Goal: Task Accomplishment & Management: Manage account settings

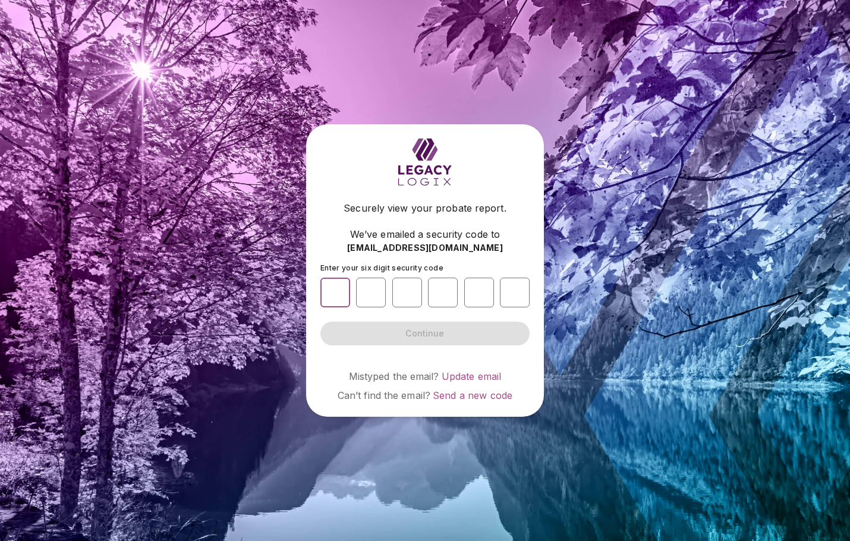
click at [337, 290] on input "number" at bounding box center [336, 293] width 30 height 30
type input "*"
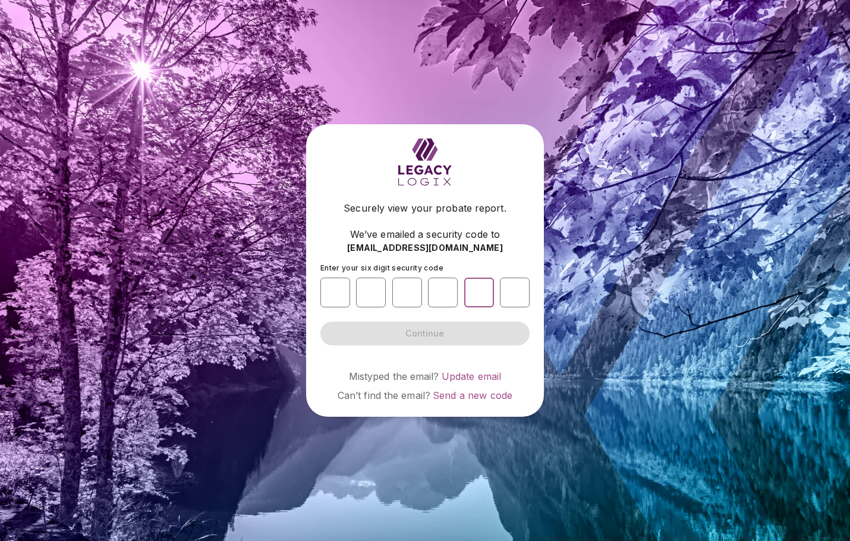
type input "*"
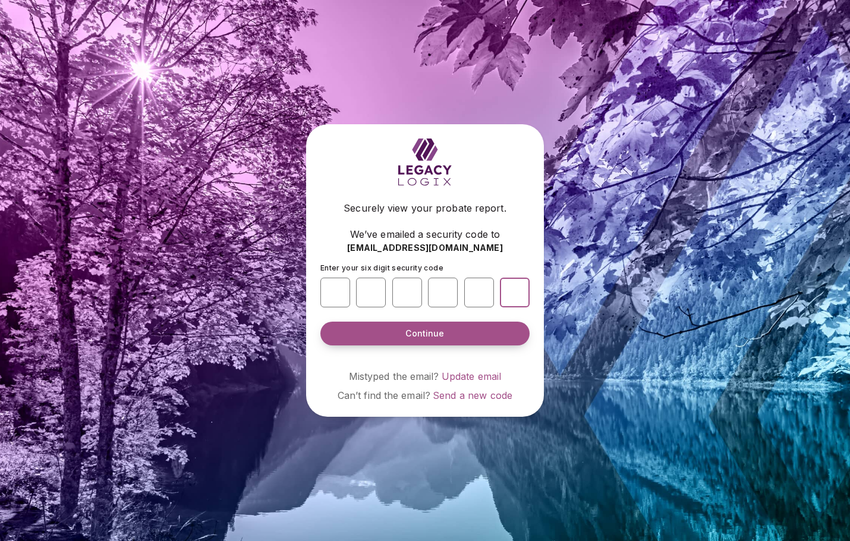
type input "*"
click at [454, 340] on button "Continue" at bounding box center [425, 334] width 209 height 24
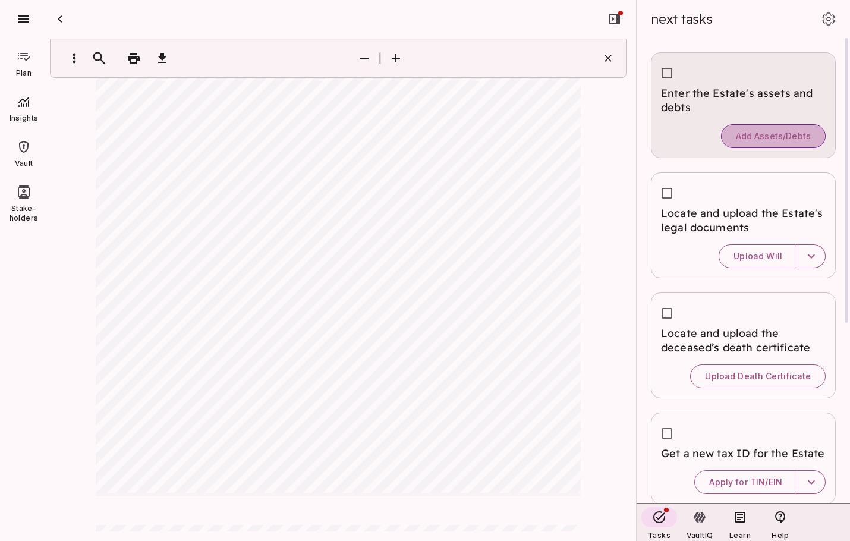
click at [750, 136] on span "Add Assets/Debts" at bounding box center [773, 136] width 75 height 11
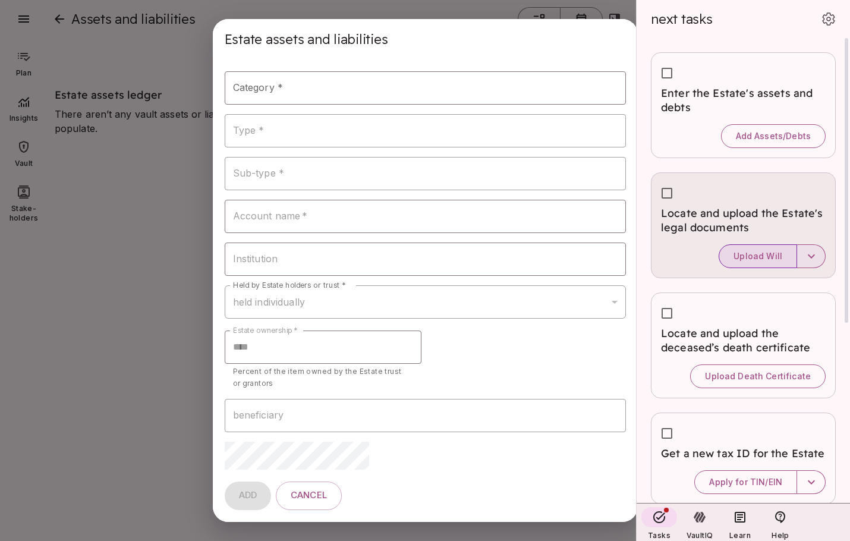
click at [753, 253] on span "Upload Will" at bounding box center [758, 256] width 49 height 11
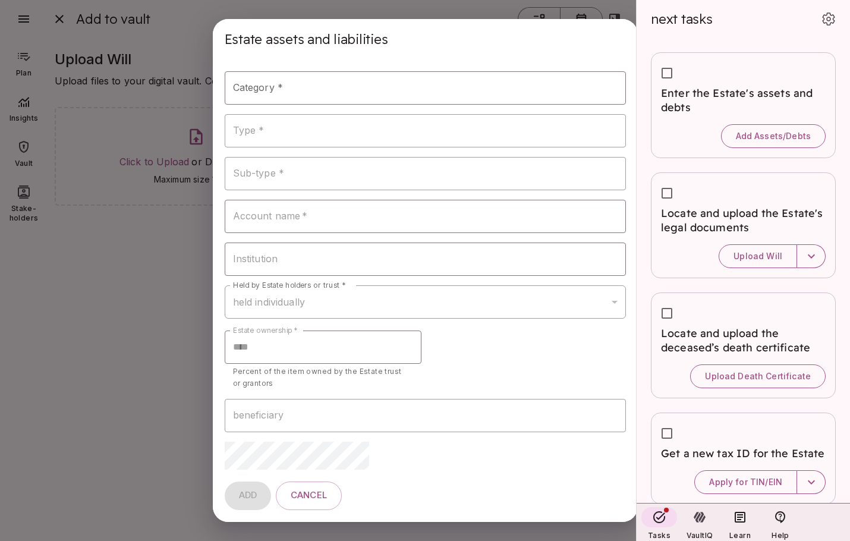
click at [102, 276] on div "**********" at bounding box center [425, 270] width 850 height 541
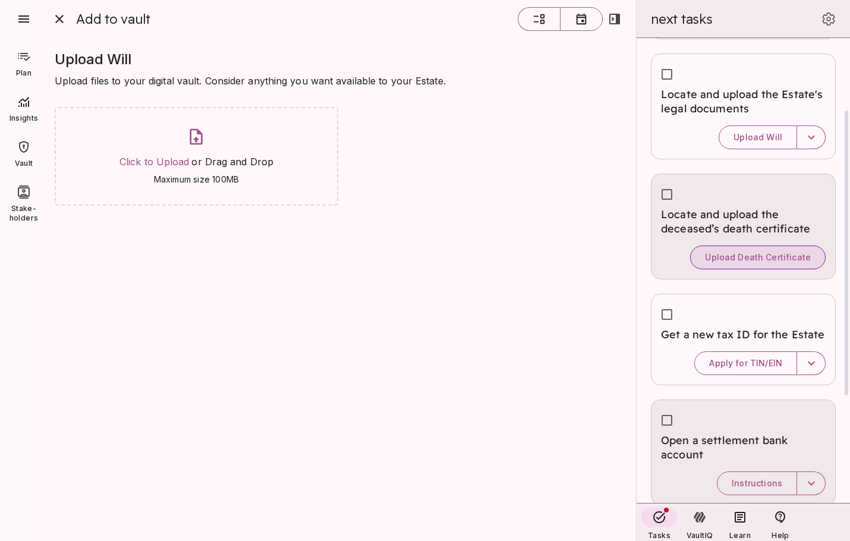
scroll to position [178, 0]
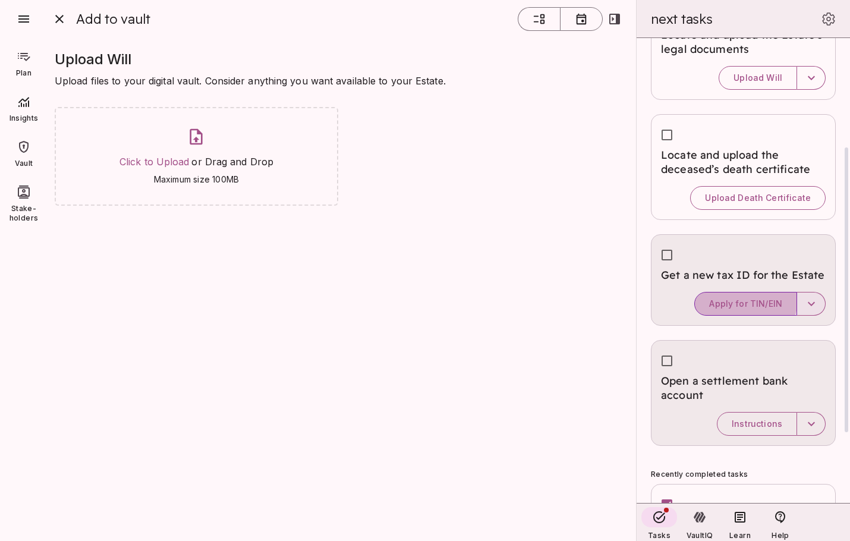
click at [734, 295] on button "Apply for TIN/EIN" at bounding box center [746, 304] width 103 height 24
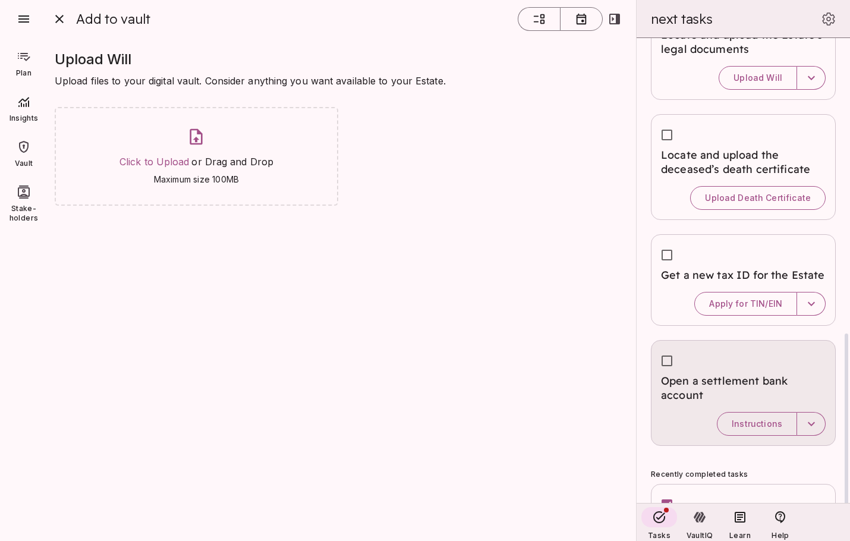
scroll to position [294, 0]
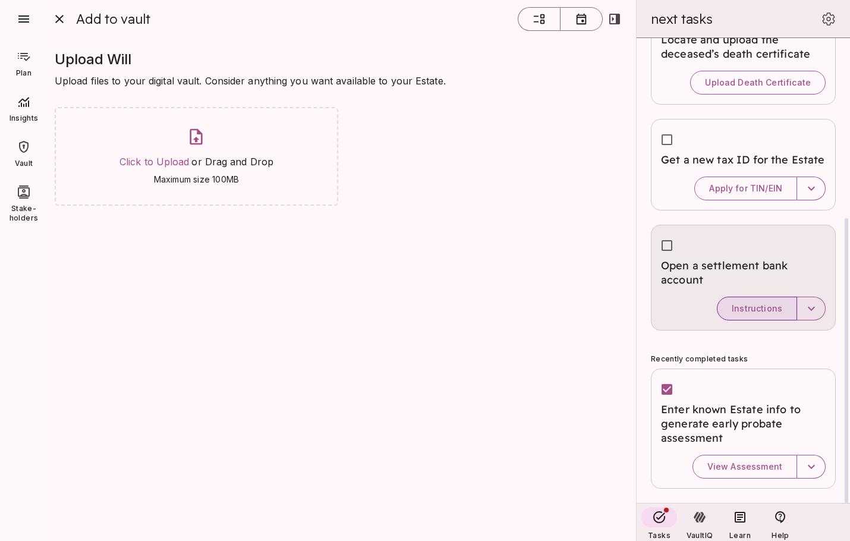
click at [743, 309] on span "Instructions" at bounding box center [757, 308] width 51 height 11
